Goal: Use online tool/utility: Utilize a website feature to perform a specific function

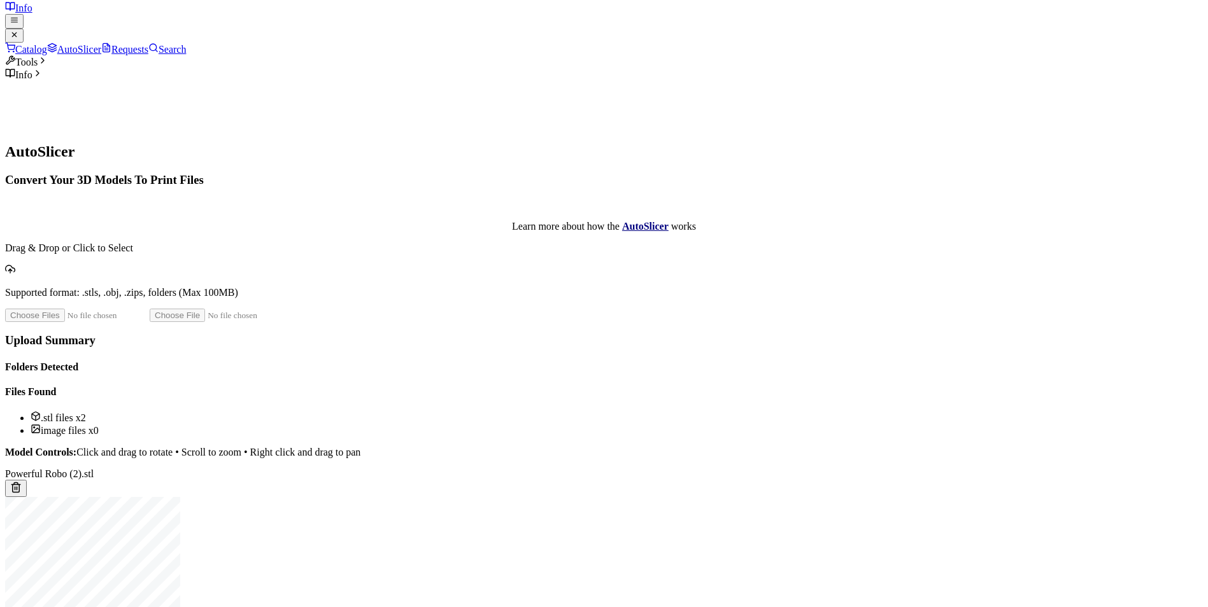
scroll to position [255, 0]
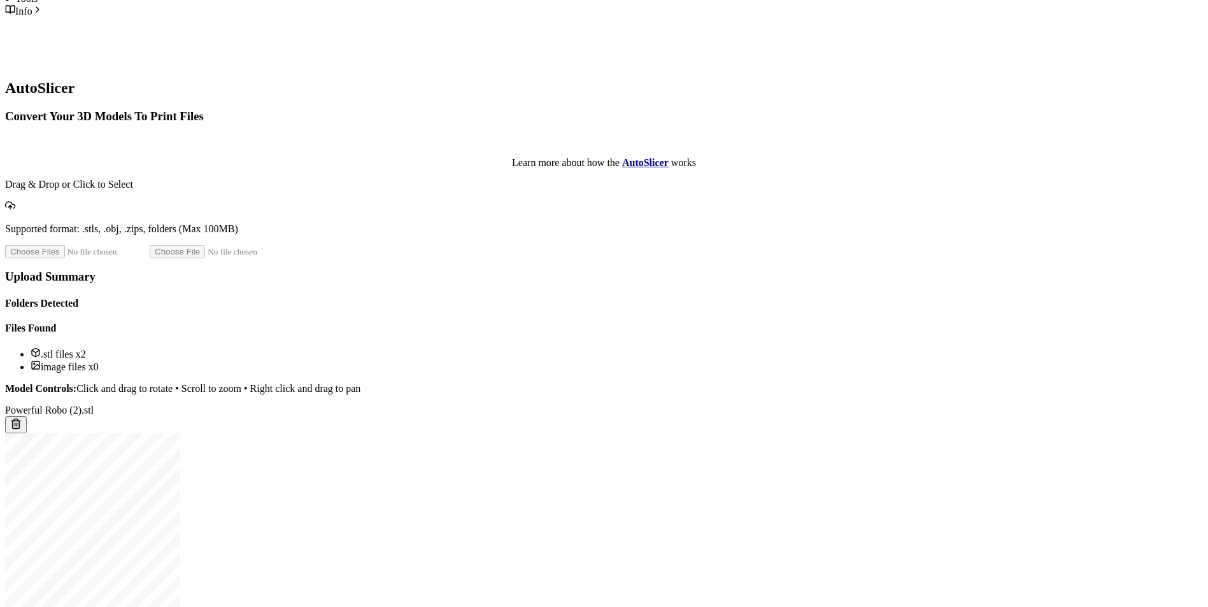
scroll to position [318, 0]
type input "*"
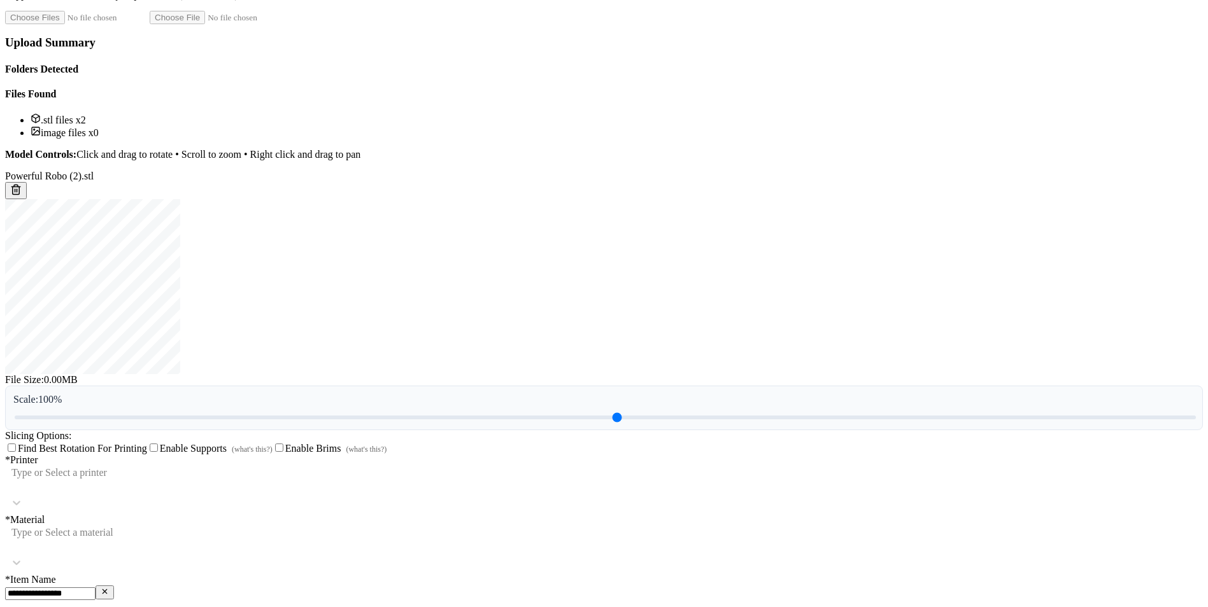
scroll to position [573, 0]
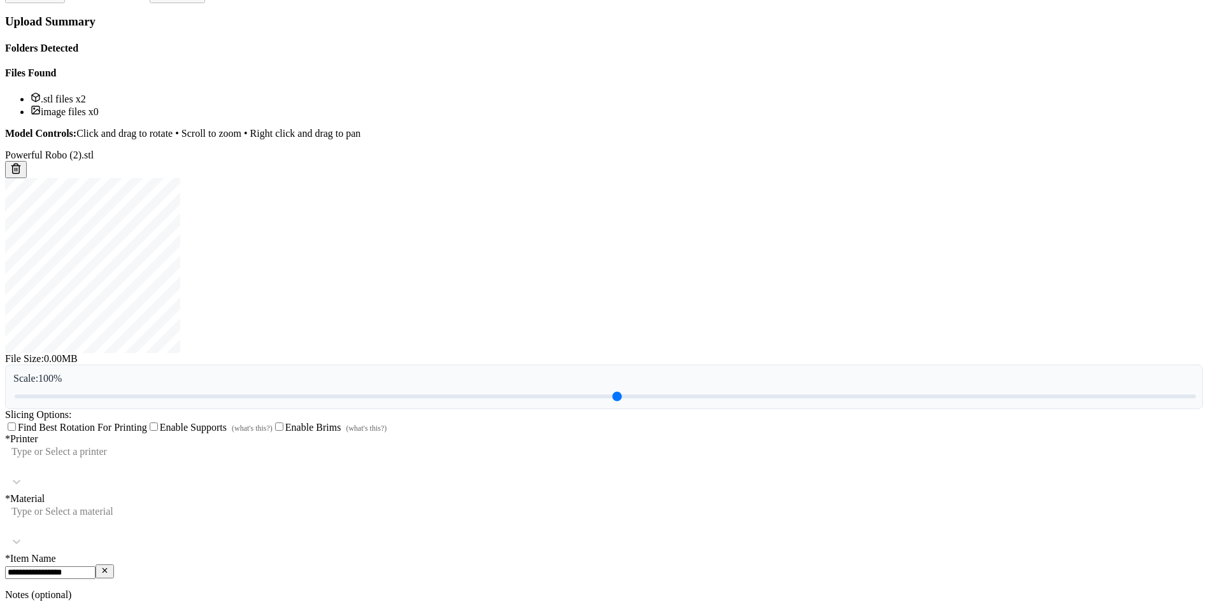
click at [495, 434] on label "* Printer Type or Select a printer" at bounding box center [604, 464] width 1198 height 60
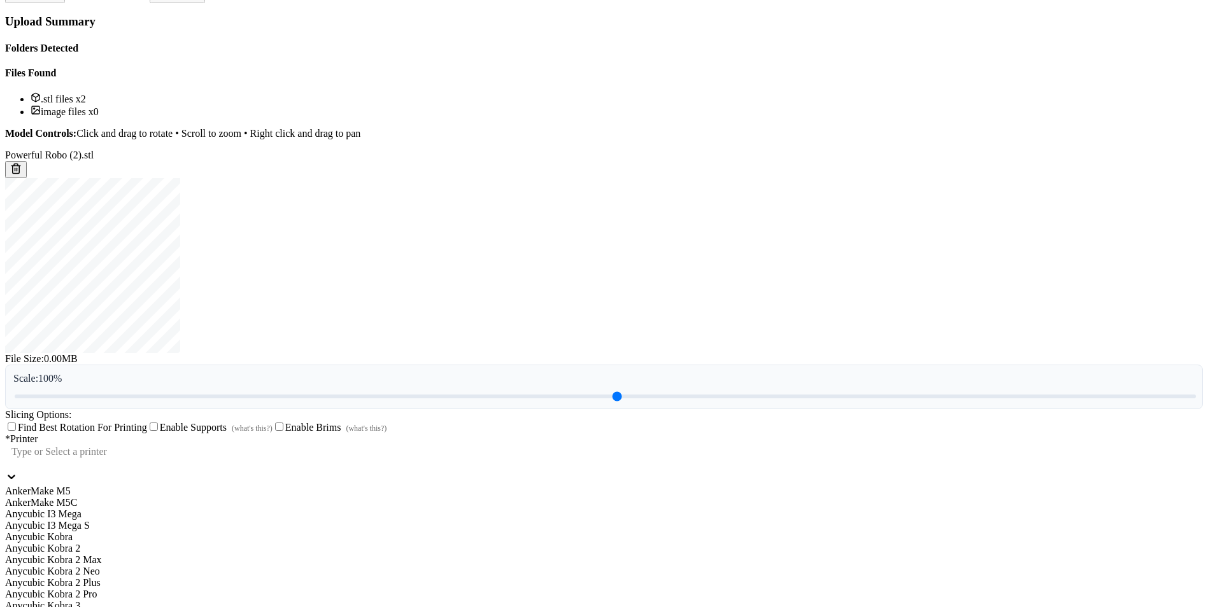
click at [505, 458] on div at bounding box center [328, 463] width 637 height 11
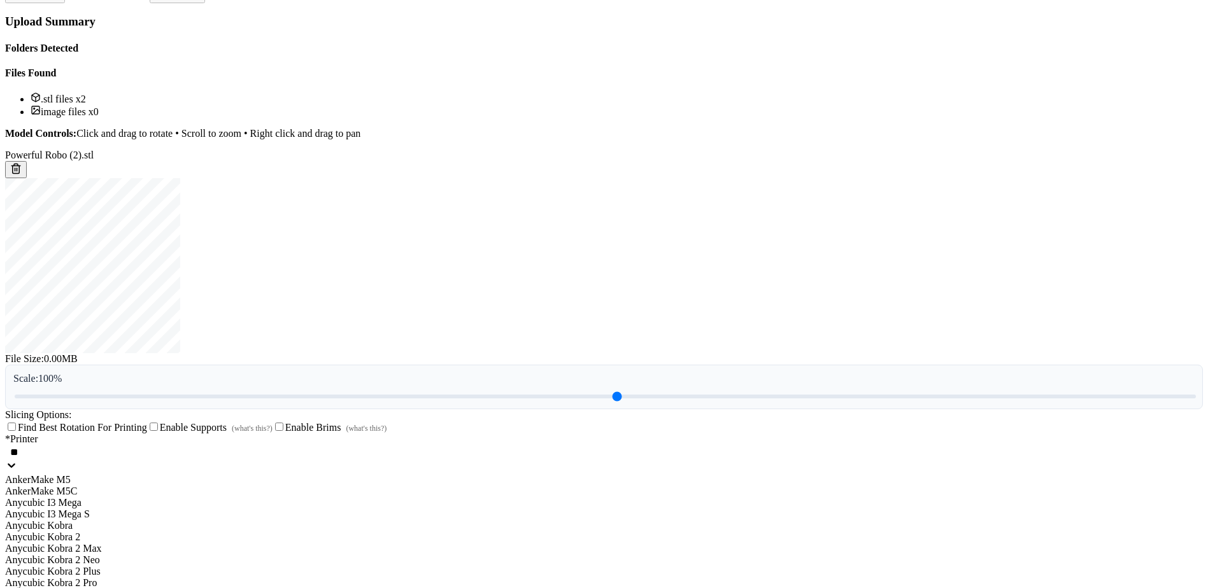
scroll to position [0, 0]
type input "*"
type input "*****"
click at [448, 474] on div "Bambu Lab A1 Mini" at bounding box center [604, 479] width 1198 height 11
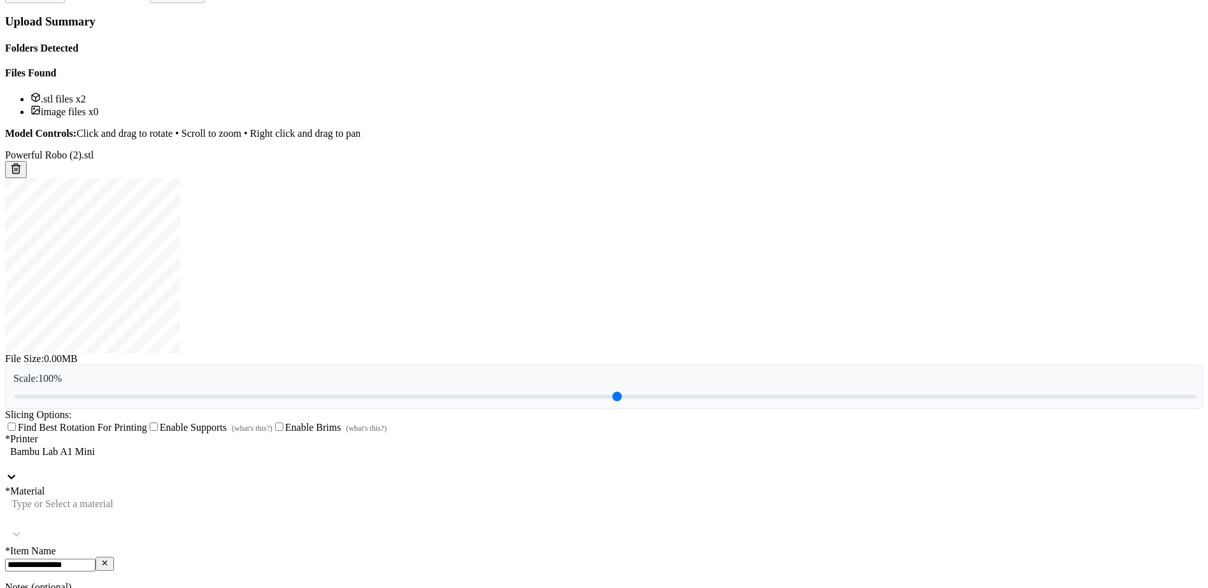
click at [456, 510] on div at bounding box center [328, 515] width 636 height 11
click at [446, 546] on div "PLA" at bounding box center [604, 551] width 1198 height 11
click at [95, 559] on input "**********" at bounding box center [50, 565] width 90 height 13
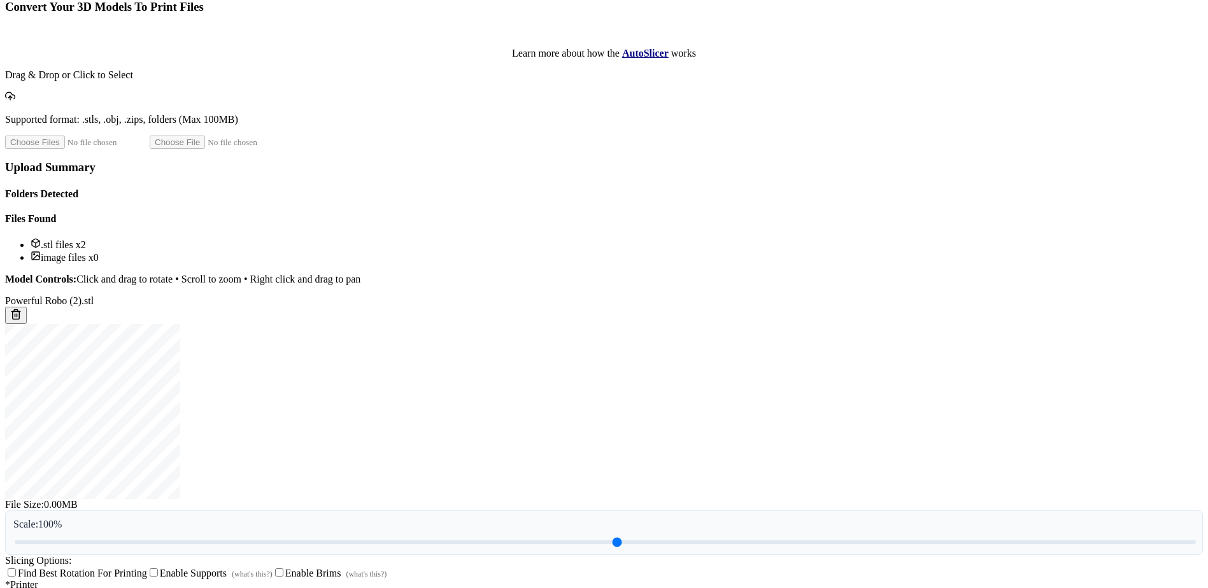
scroll to position [413, 0]
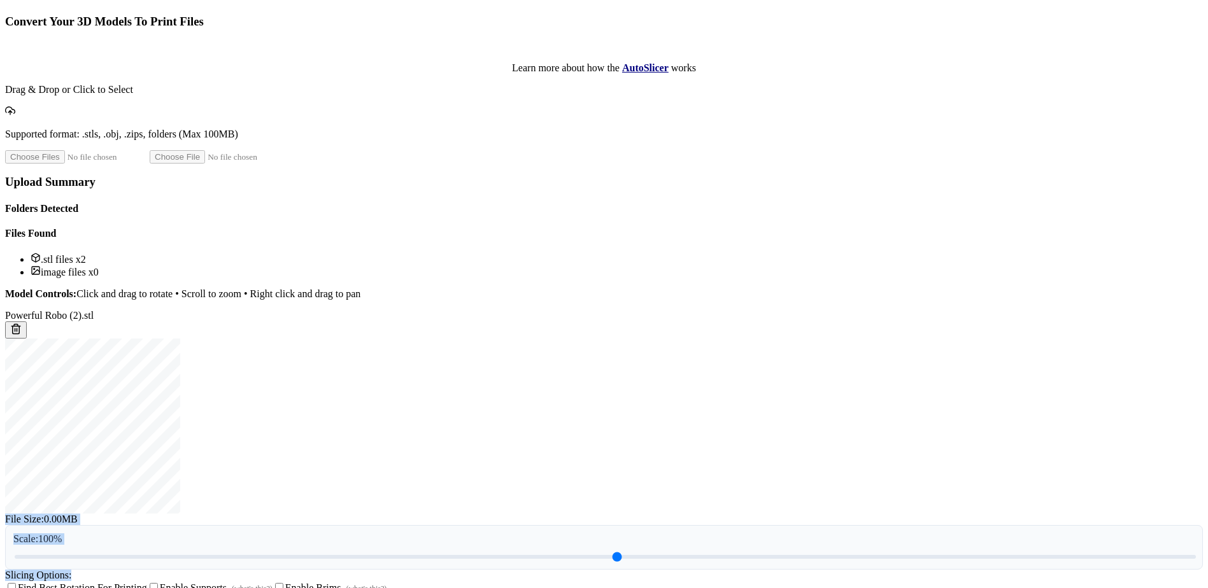
drag, startPoint x: 827, startPoint y: 248, endPoint x: 855, endPoint y: 388, distance: 142.8
click at [855, 388] on div "Powerful Robo (2).stl File Size: 0.00MB Scale: 100 % Slicing Options: Find Best…" at bounding box center [604, 452] width 1198 height 284
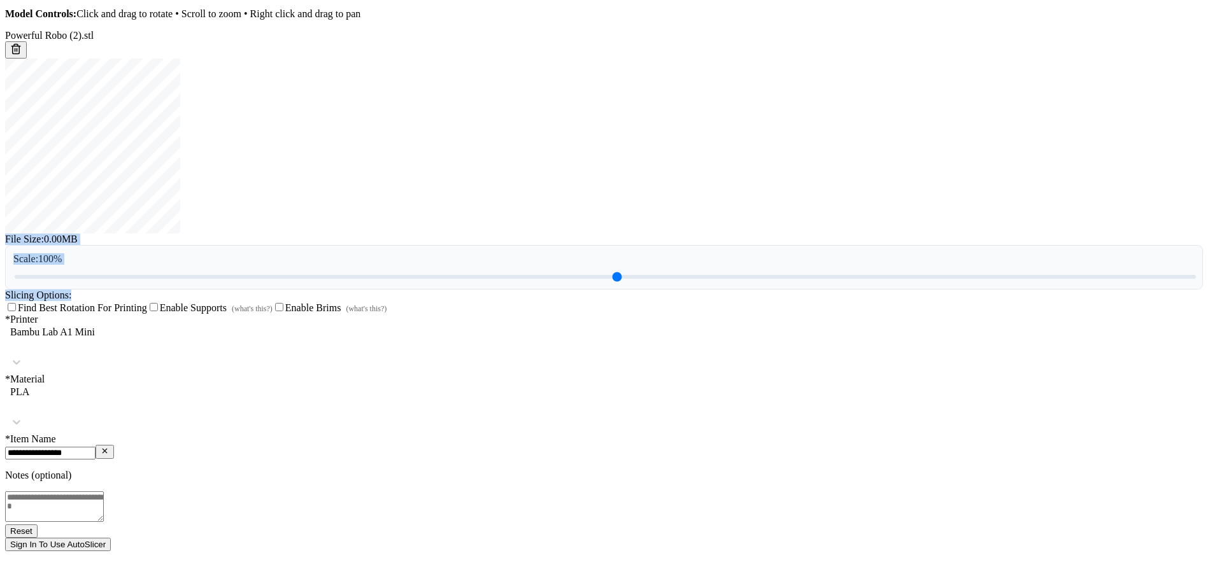
scroll to position [731, 0]
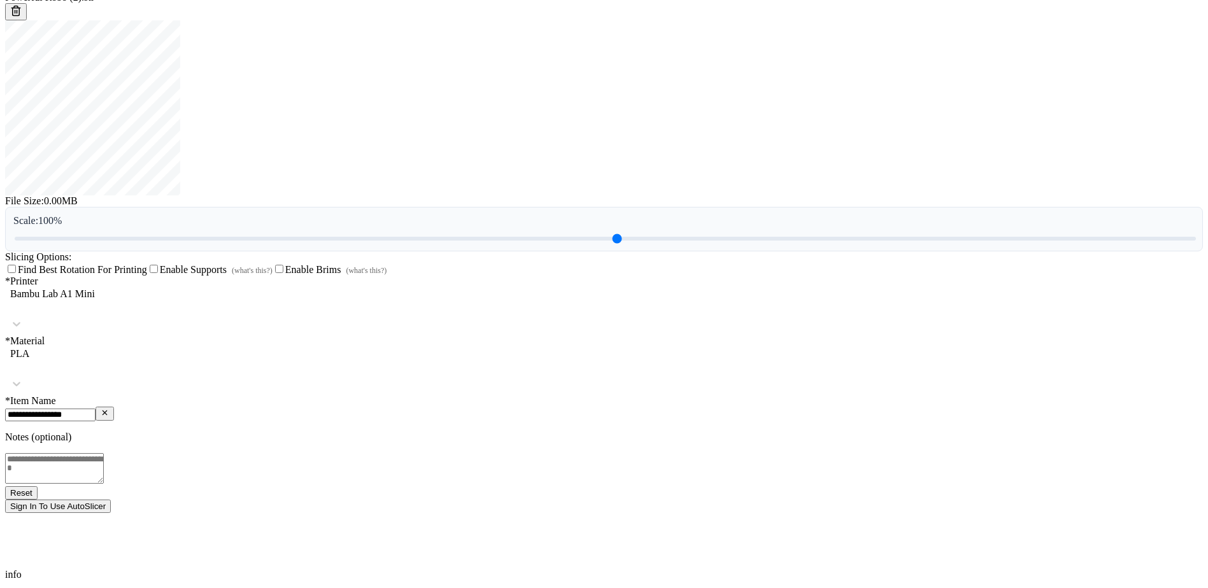
click at [95, 409] on input "**********" at bounding box center [50, 415] width 90 height 13
click at [111, 500] on button "Sign In To Use AutoSlicer" at bounding box center [58, 506] width 106 height 13
